Goal: Transaction & Acquisition: Purchase product/service

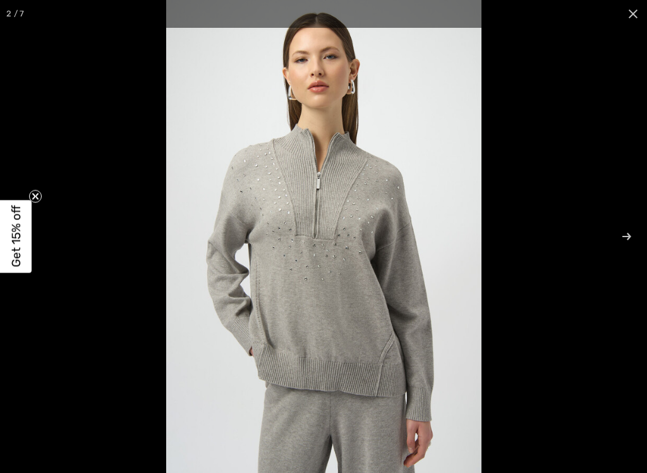
scroll to position [8, 0]
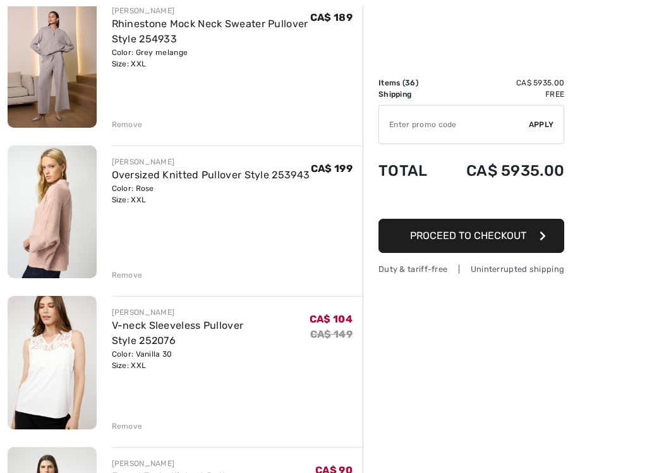
scroll to position [473, 0]
click at [46, 244] on img at bounding box center [52, 211] width 89 height 133
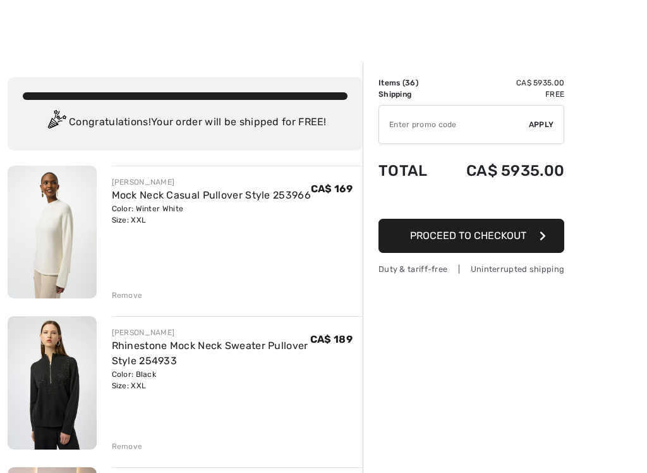
scroll to position [905, 0]
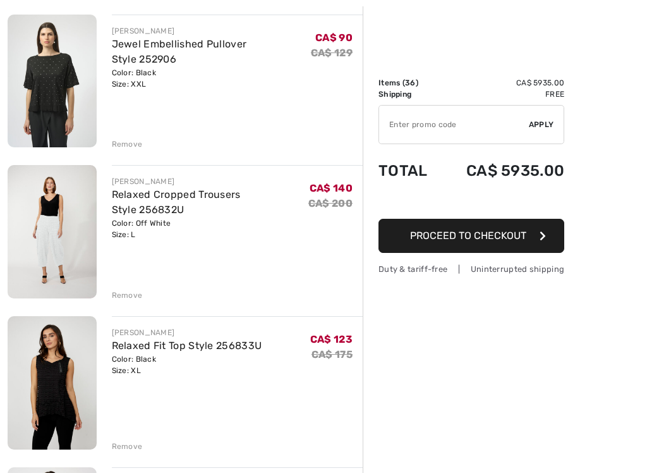
click at [46, 247] on img at bounding box center [52, 231] width 89 height 133
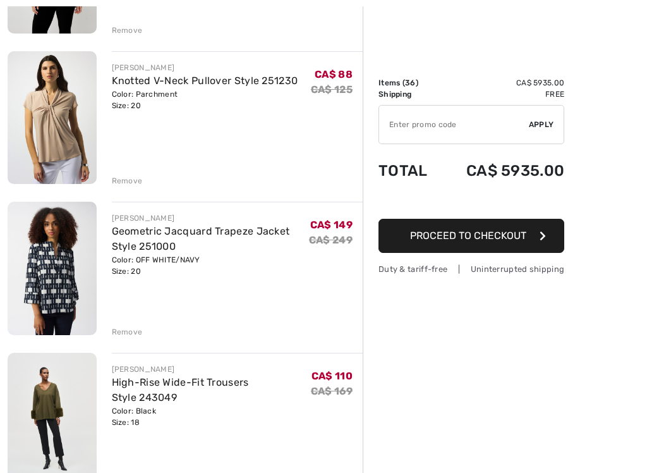
scroll to position [1319, 0]
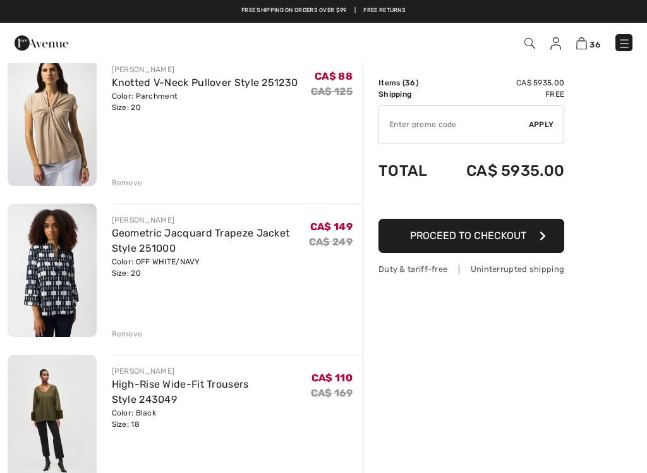
click at [48, 305] on img at bounding box center [52, 270] width 89 height 133
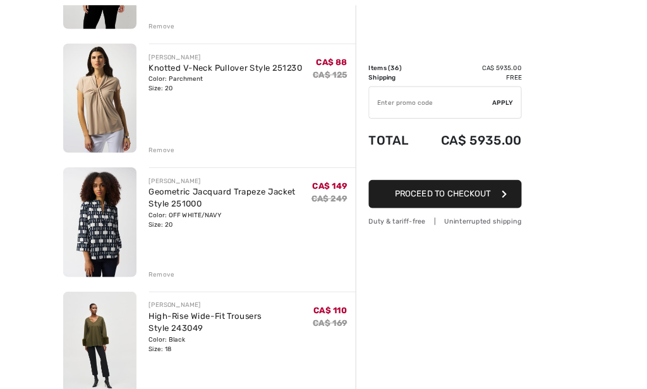
scroll to position [1367, 0]
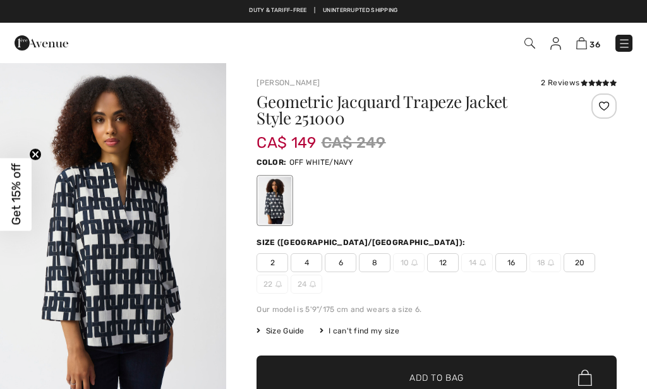
click at [109, 285] on img "1 / 5" at bounding box center [113, 231] width 226 height 339
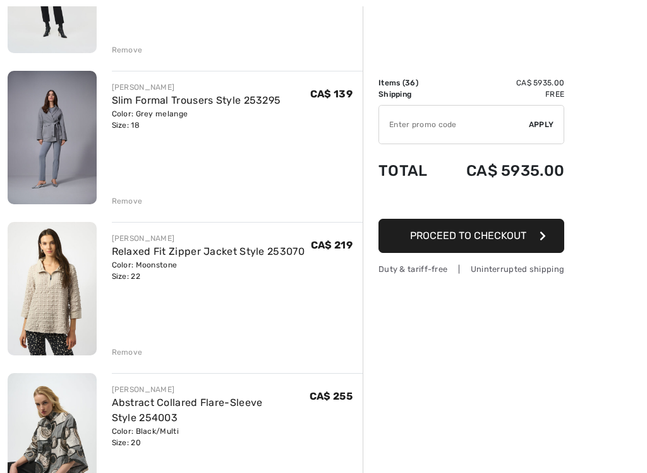
scroll to position [1779, 0]
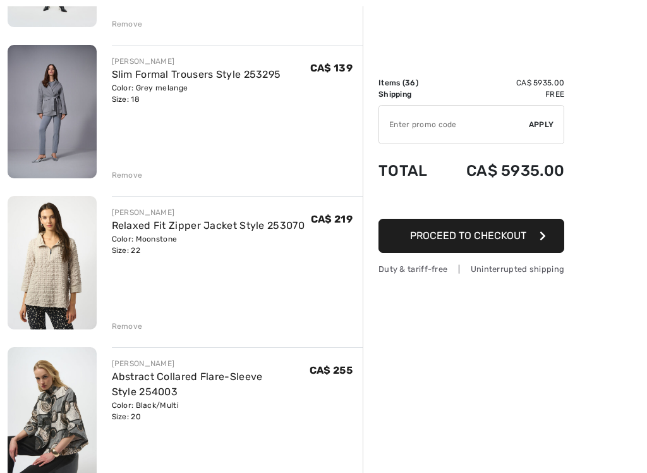
click at [49, 281] on img at bounding box center [52, 262] width 89 height 133
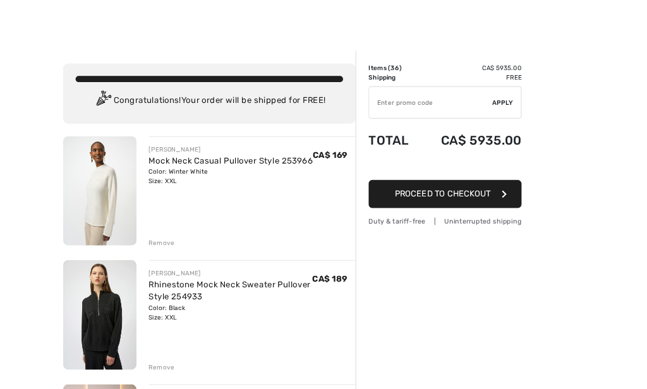
scroll to position [1965, 0]
